Goal: Register for event/course

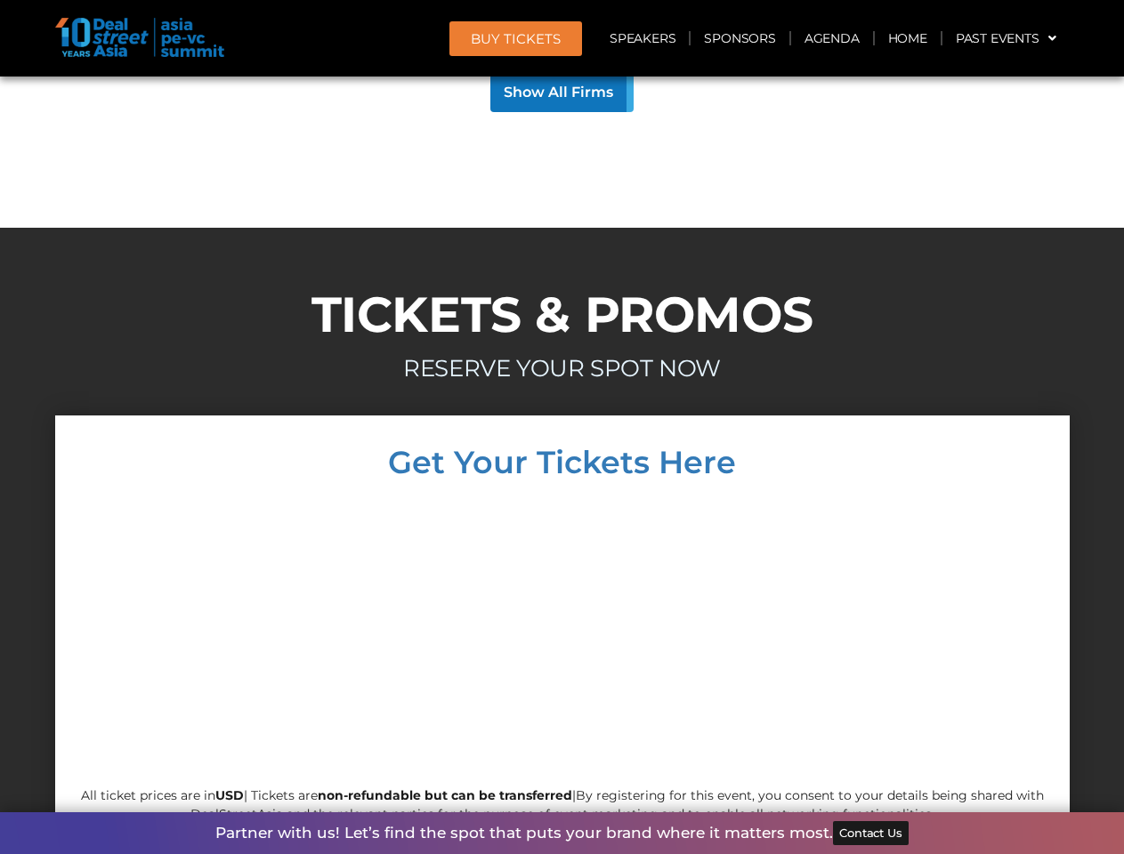
scroll to position [17069, 0]
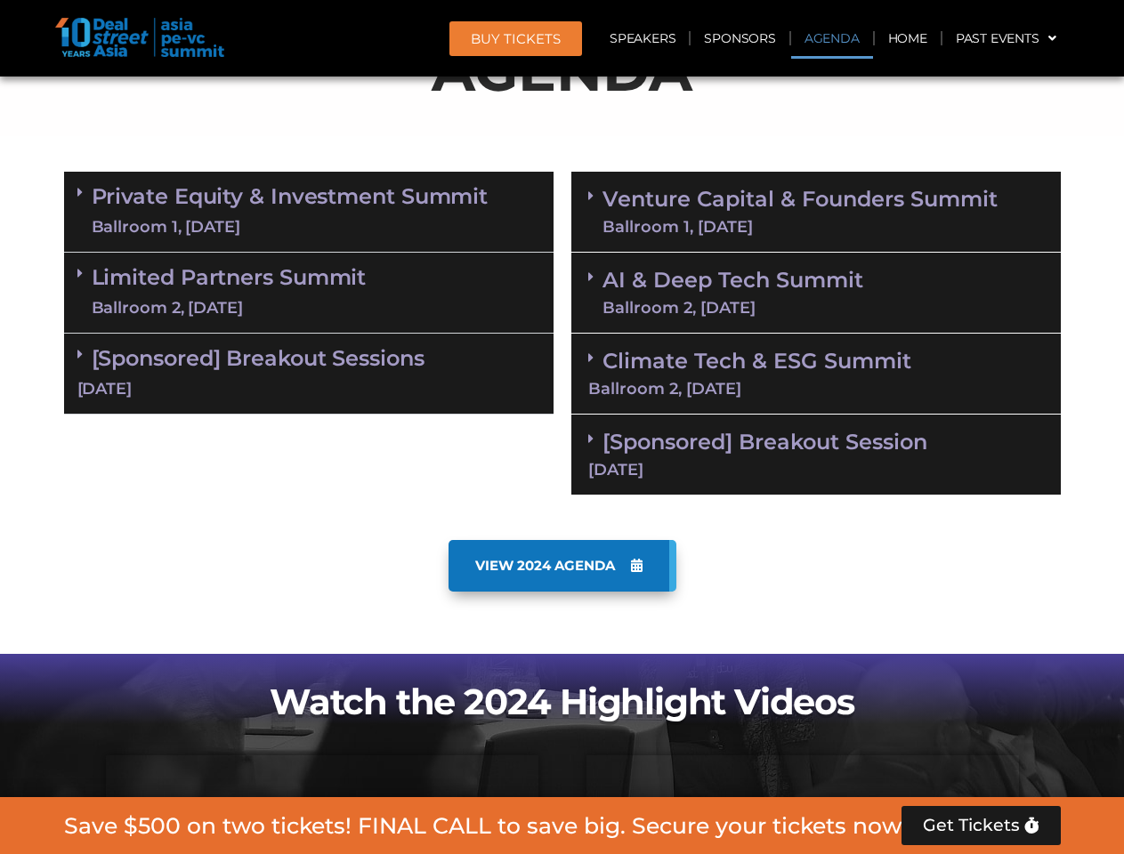
scroll to position [1007, 0]
